Goal: Check status: Check status

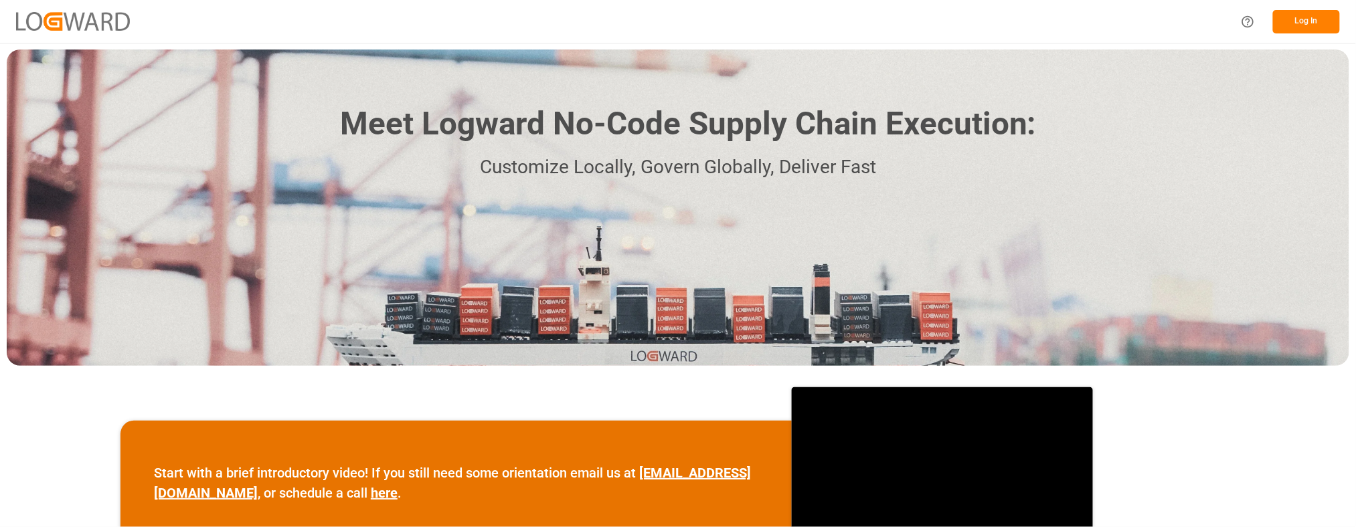
click at [1283, 21] on button "Log In" at bounding box center [1306, 21] width 67 height 23
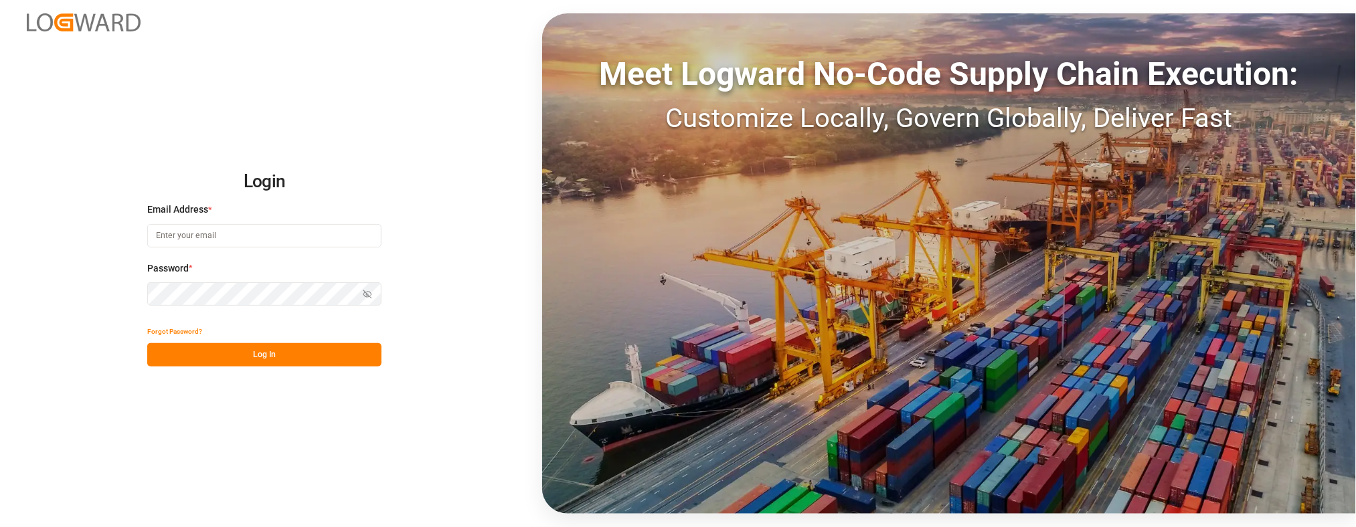
type input "[PERSON_NAME][EMAIL_ADDRESS][PERSON_NAME][DOMAIN_NAME]"
click at [278, 355] on button "Log In" at bounding box center [264, 354] width 234 height 23
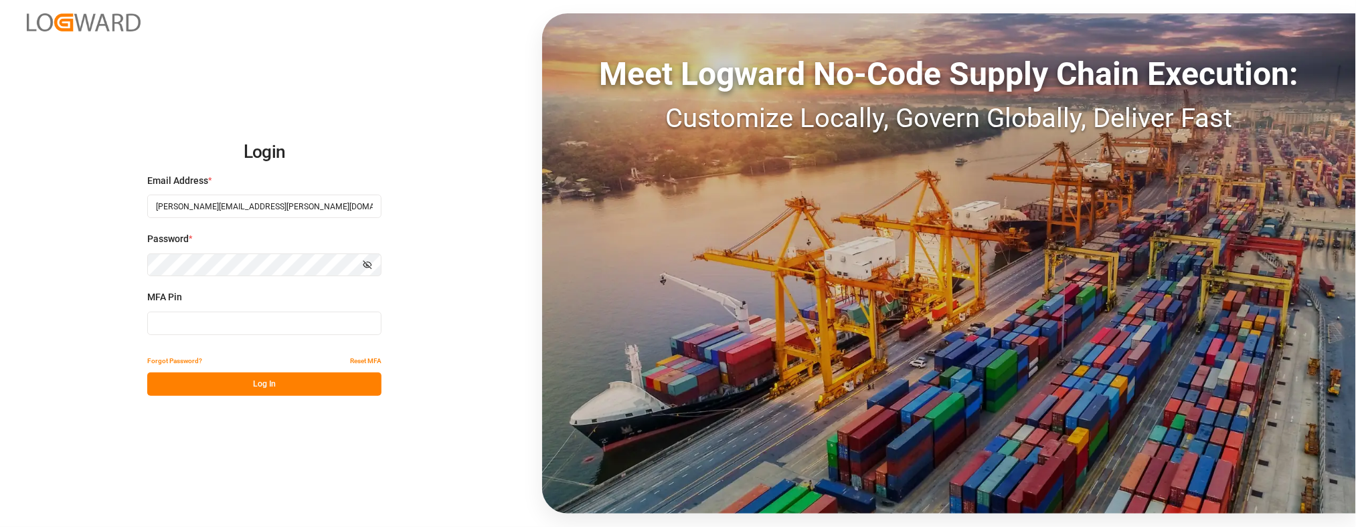
click at [188, 333] on input at bounding box center [264, 323] width 234 height 23
type input "476573"
click at [188, 388] on button "Log In" at bounding box center [264, 384] width 234 height 23
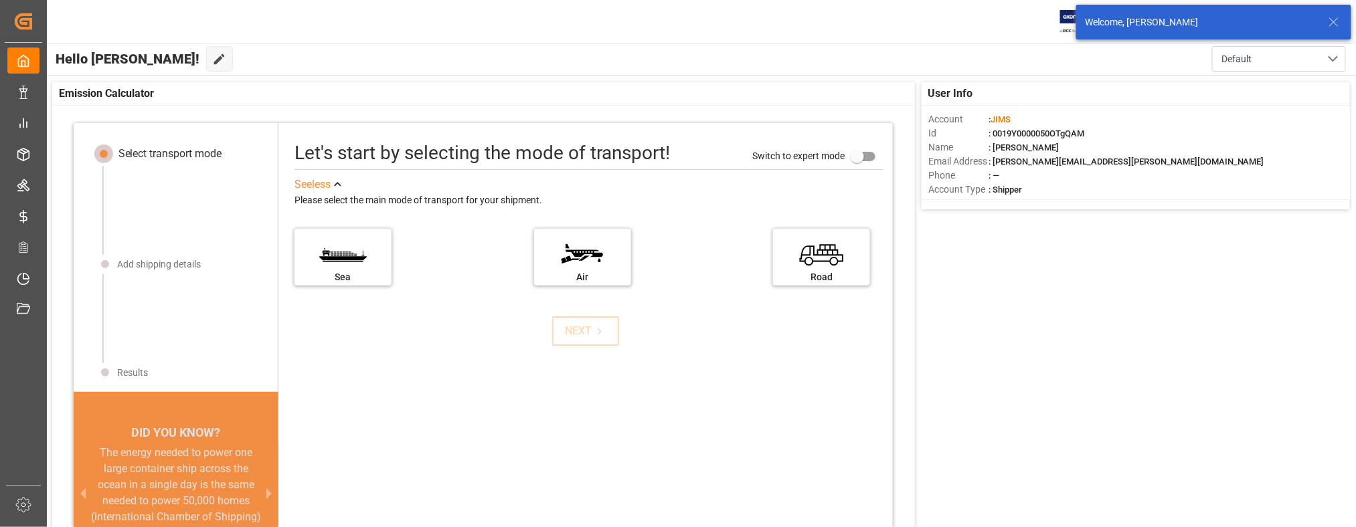
click at [1334, 22] on line at bounding box center [1334, 22] width 8 height 8
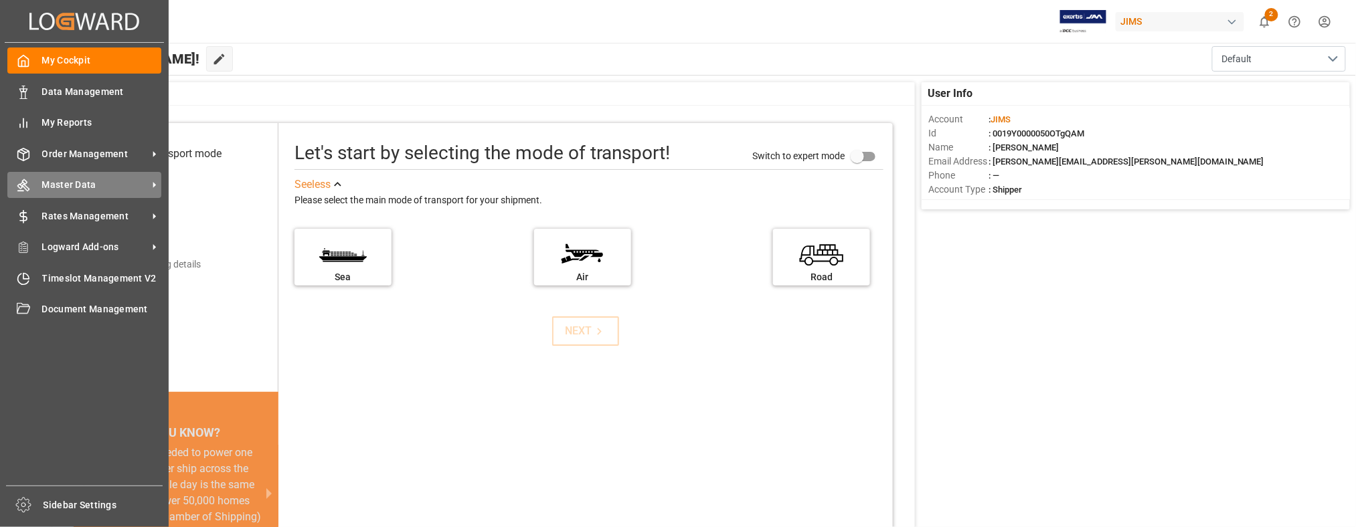
click at [87, 184] on span "Master Data" at bounding box center [95, 185] width 106 height 14
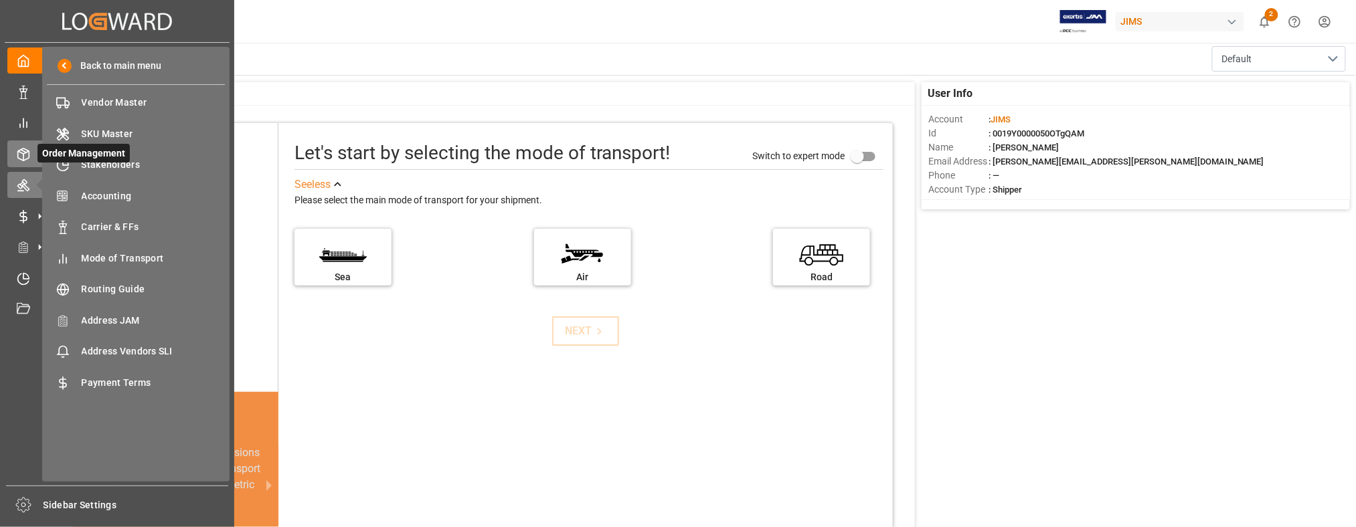
click at [27, 157] on icon at bounding box center [23, 155] width 11 height 12
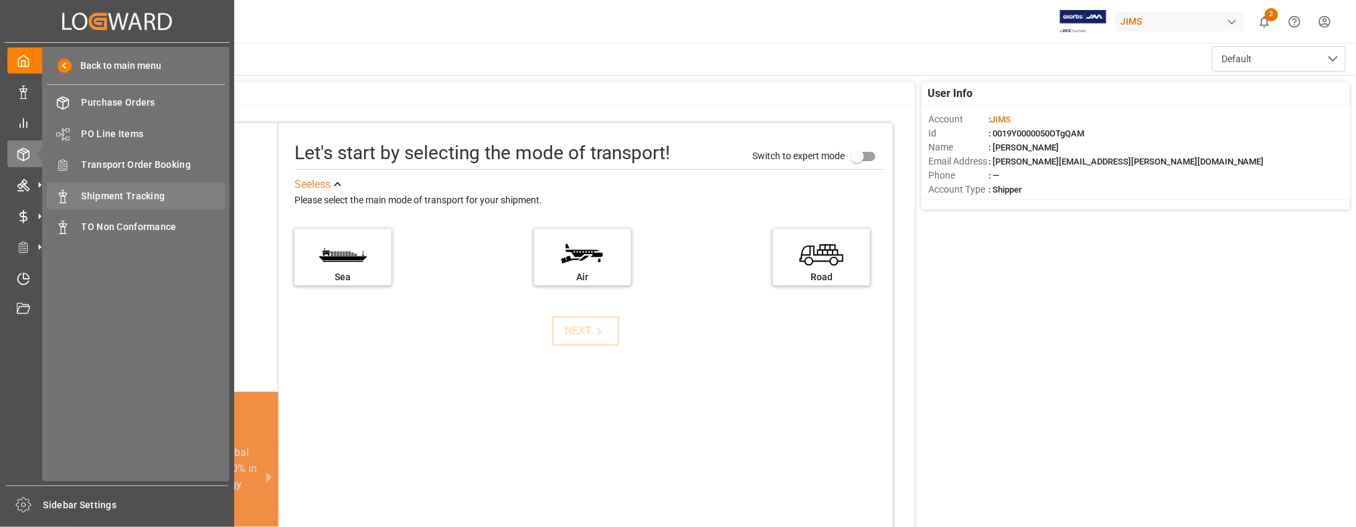
click at [121, 187] on div "Shipment Tracking Shipment Tracking" at bounding box center [136, 196] width 178 height 26
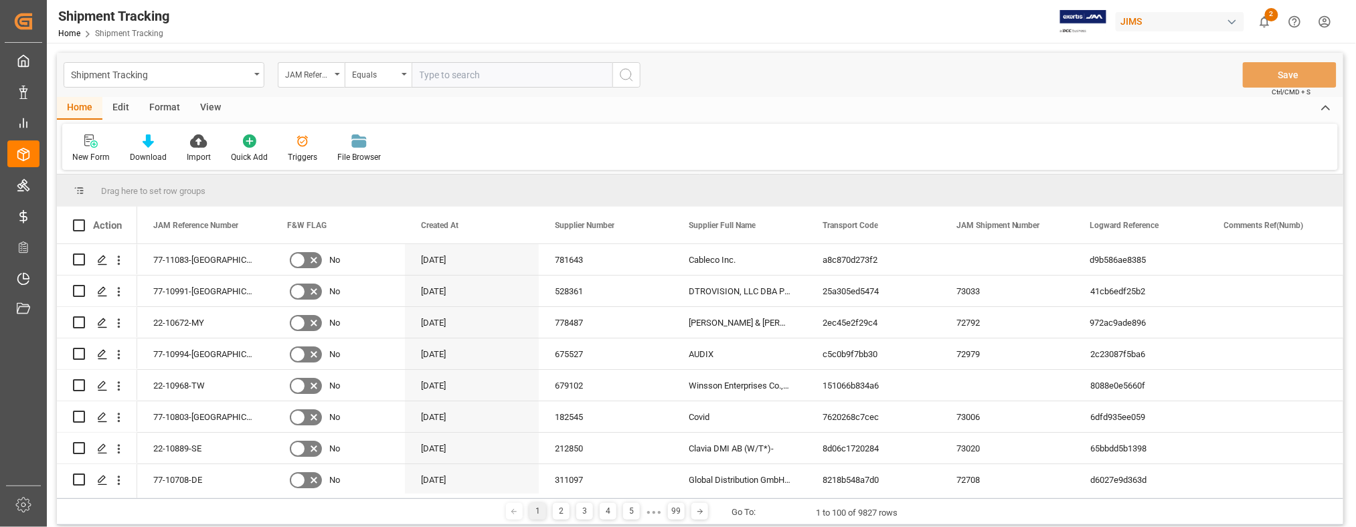
click at [452, 77] on input "text" at bounding box center [512, 74] width 201 height 25
type input "22-9851-MY"
